Goal: Information Seeking & Learning: Learn about a topic

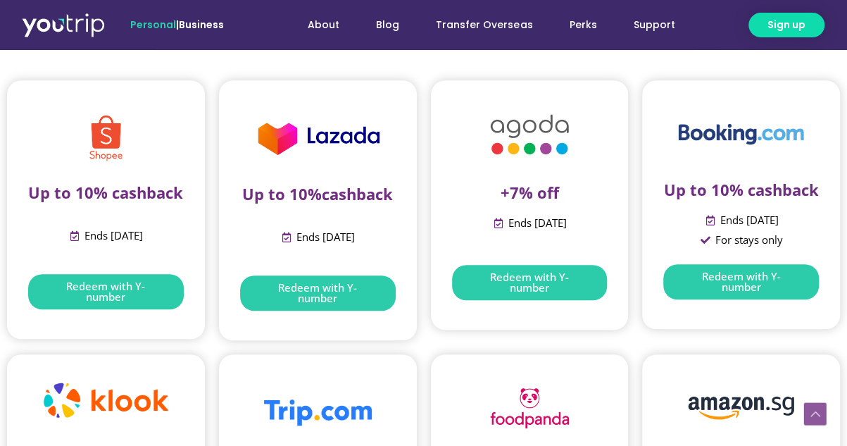
scroll to position [423, 0]
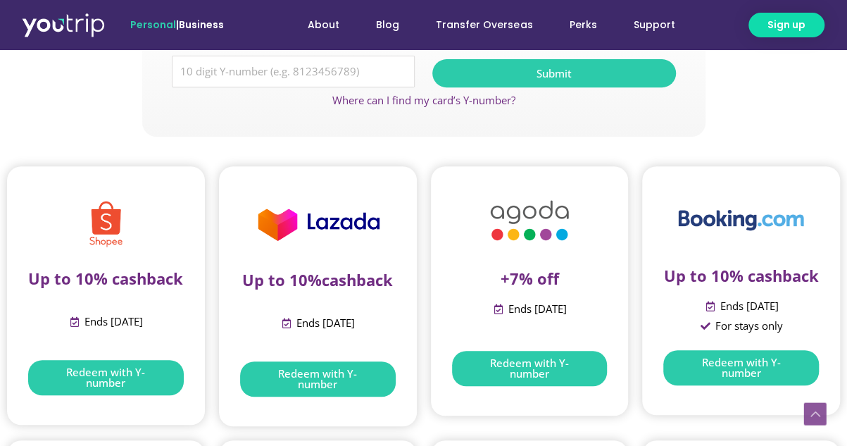
scroll to position [211, 0]
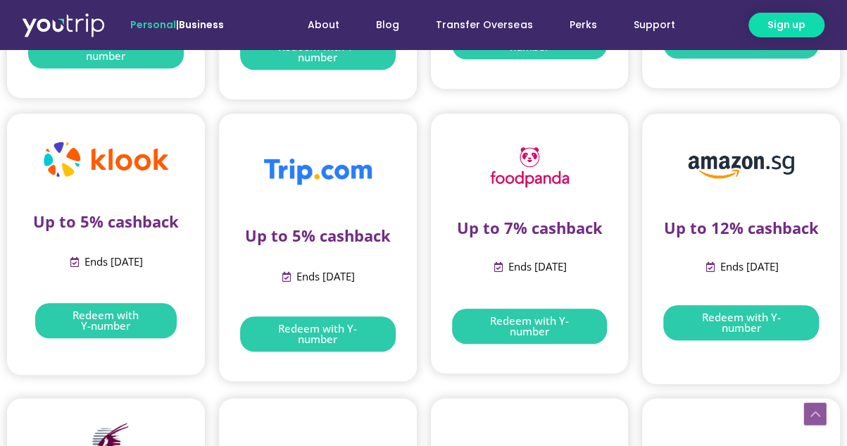
scroll to position [282, 0]
